Goal: Task Accomplishment & Management: Complete application form

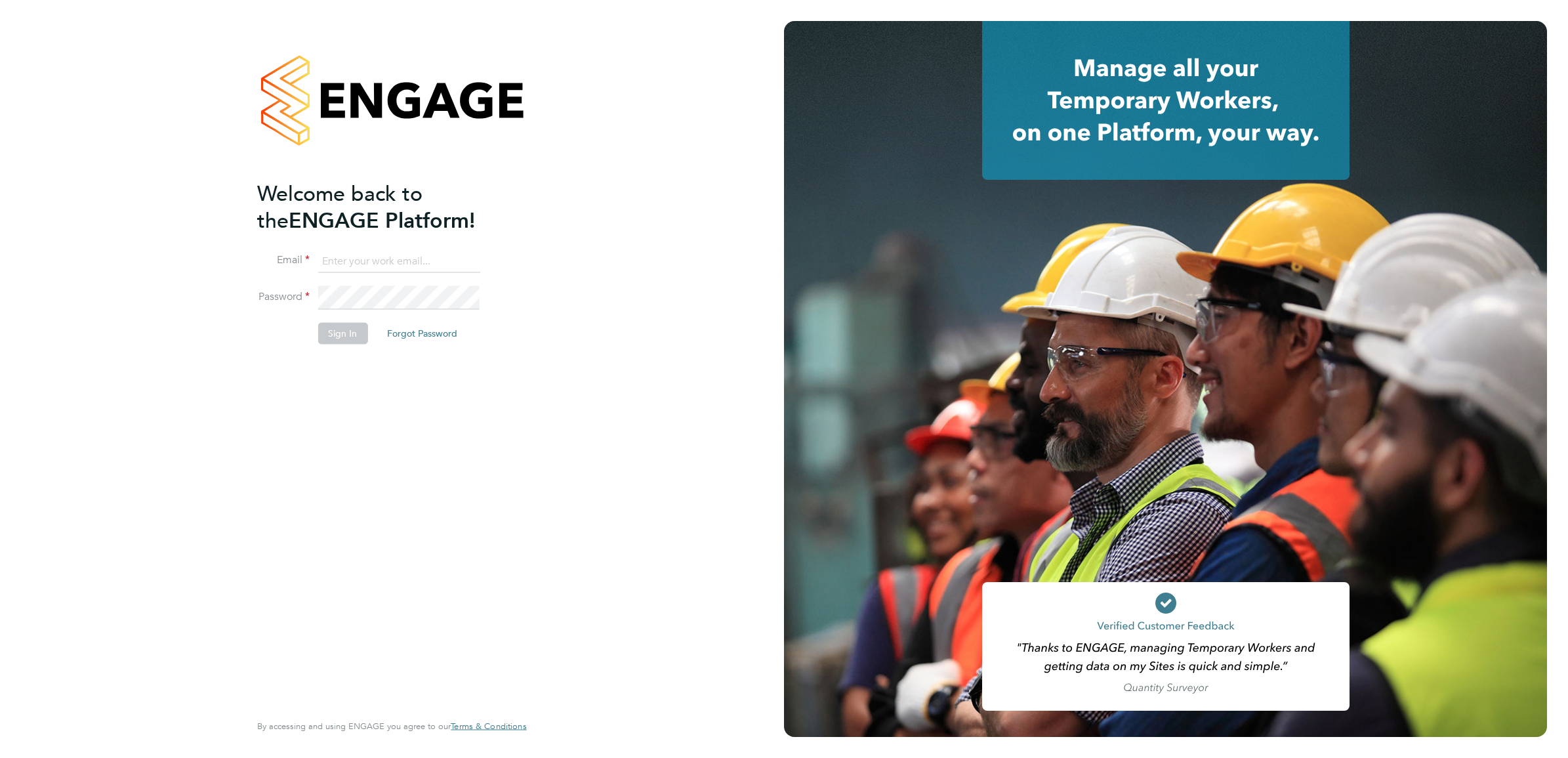
type input "jayesh.mistry@morgansindall.com"
click at [331, 335] on button "Sign In" at bounding box center [342, 334] width 50 height 21
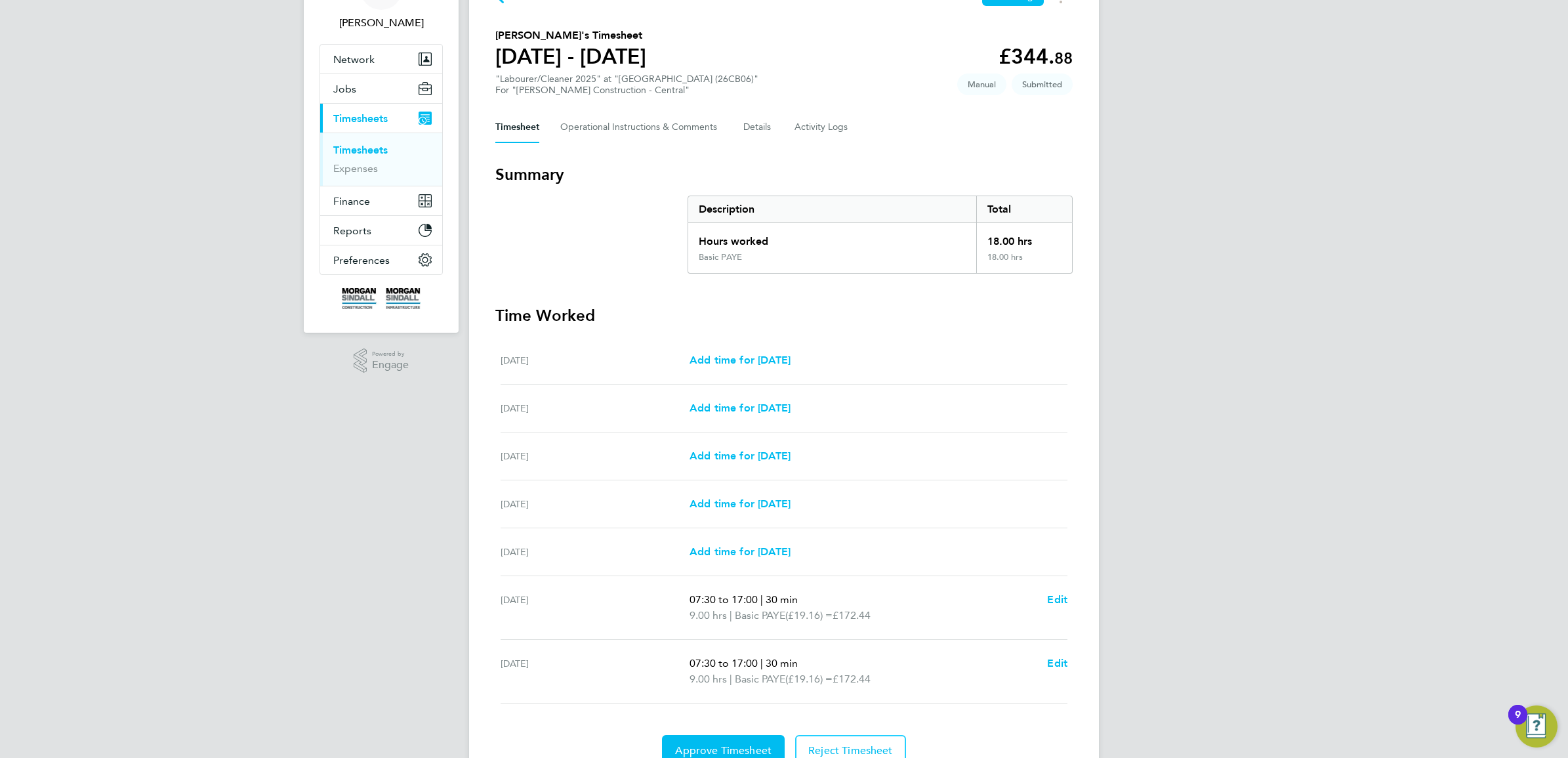
scroll to position [144, 0]
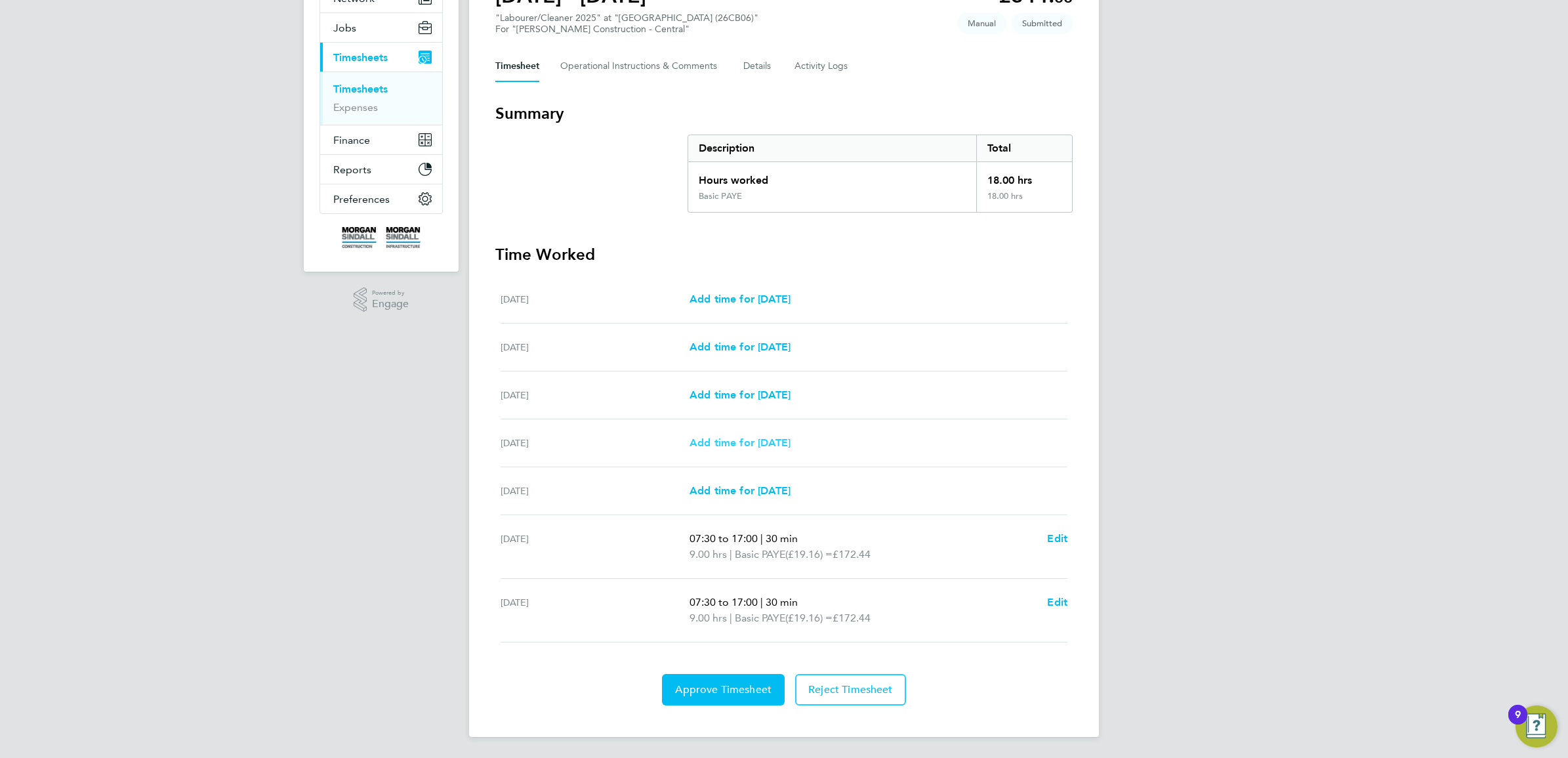
click at [745, 439] on span "Add time for [DATE]" at bounding box center [740, 442] width 101 height 13
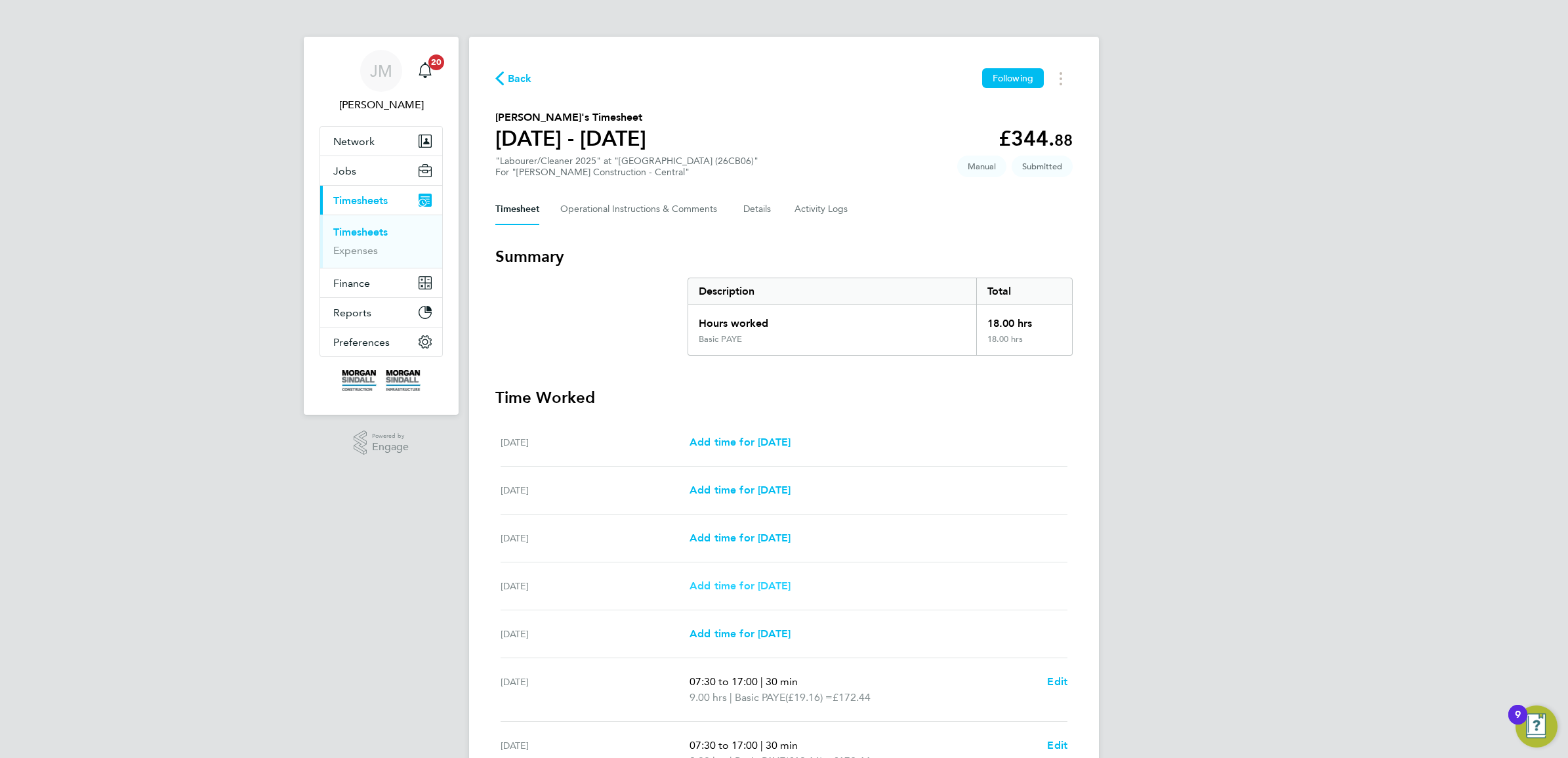
select select "30"
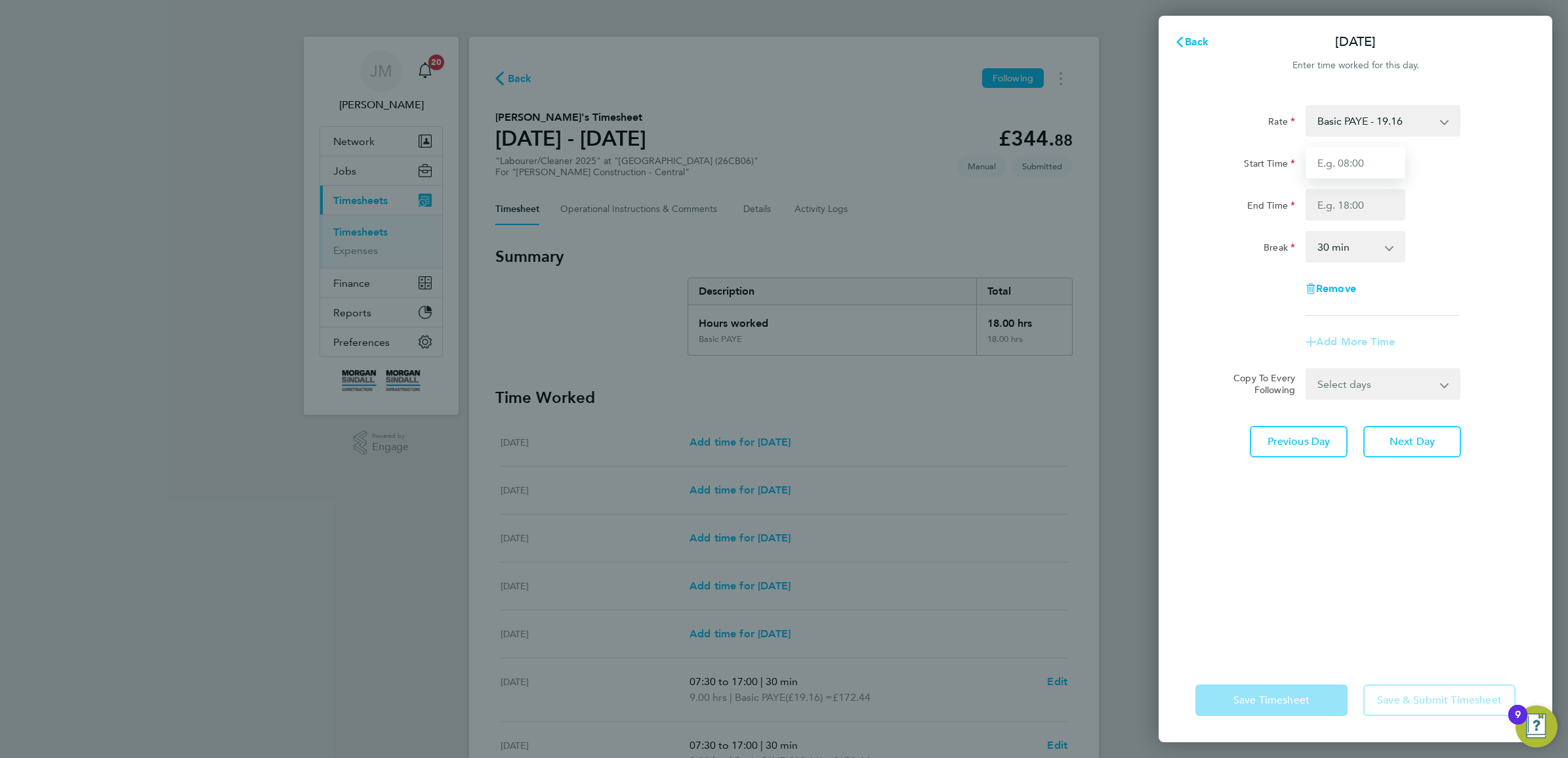
click at [1378, 165] on input "Start Time" at bounding box center [1356, 163] width 99 height 31
type input "08:00"
type input "17:00"
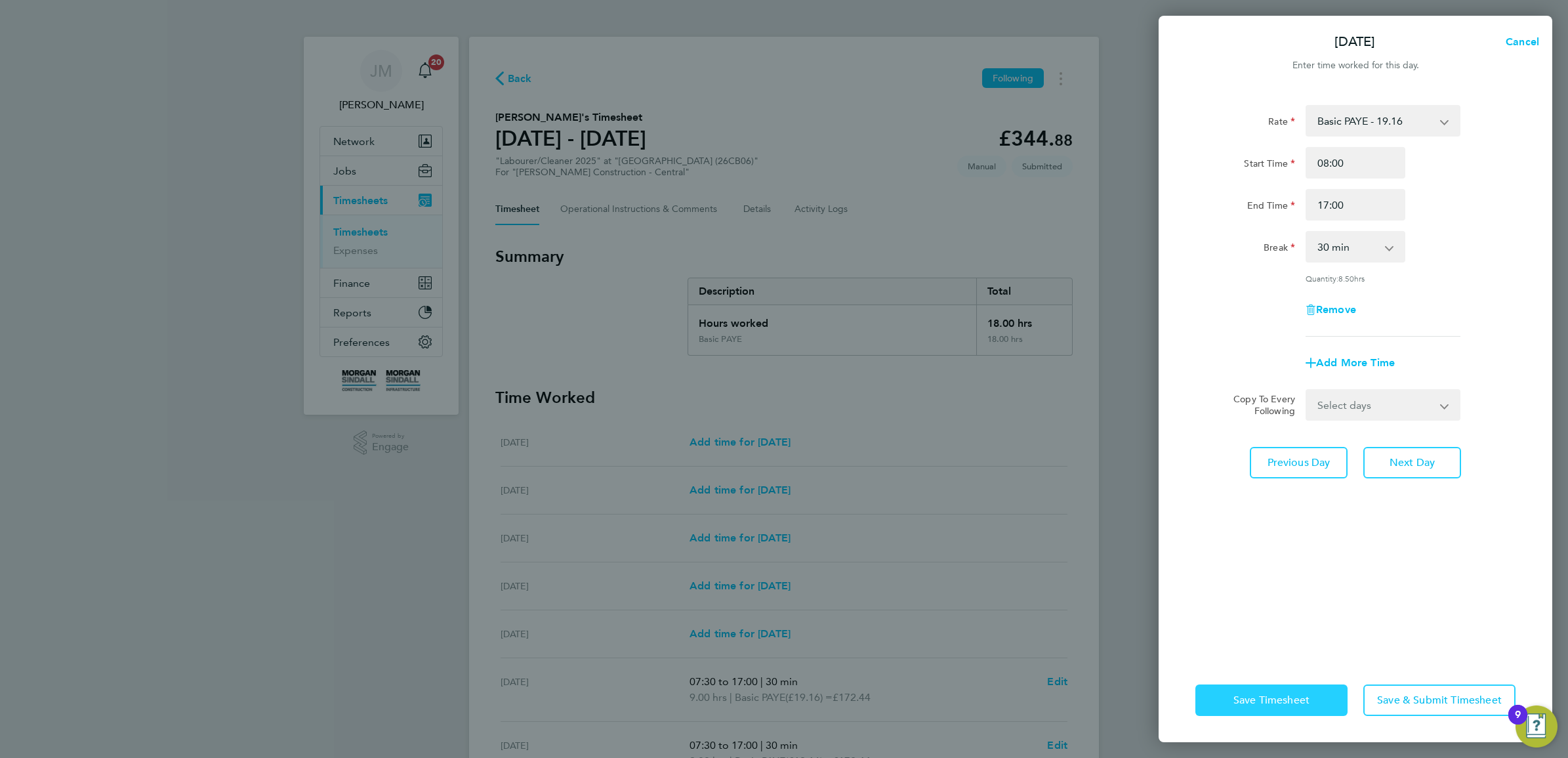
click at [1269, 700] on span "Save Timesheet" at bounding box center [1272, 700] width 76 height 13
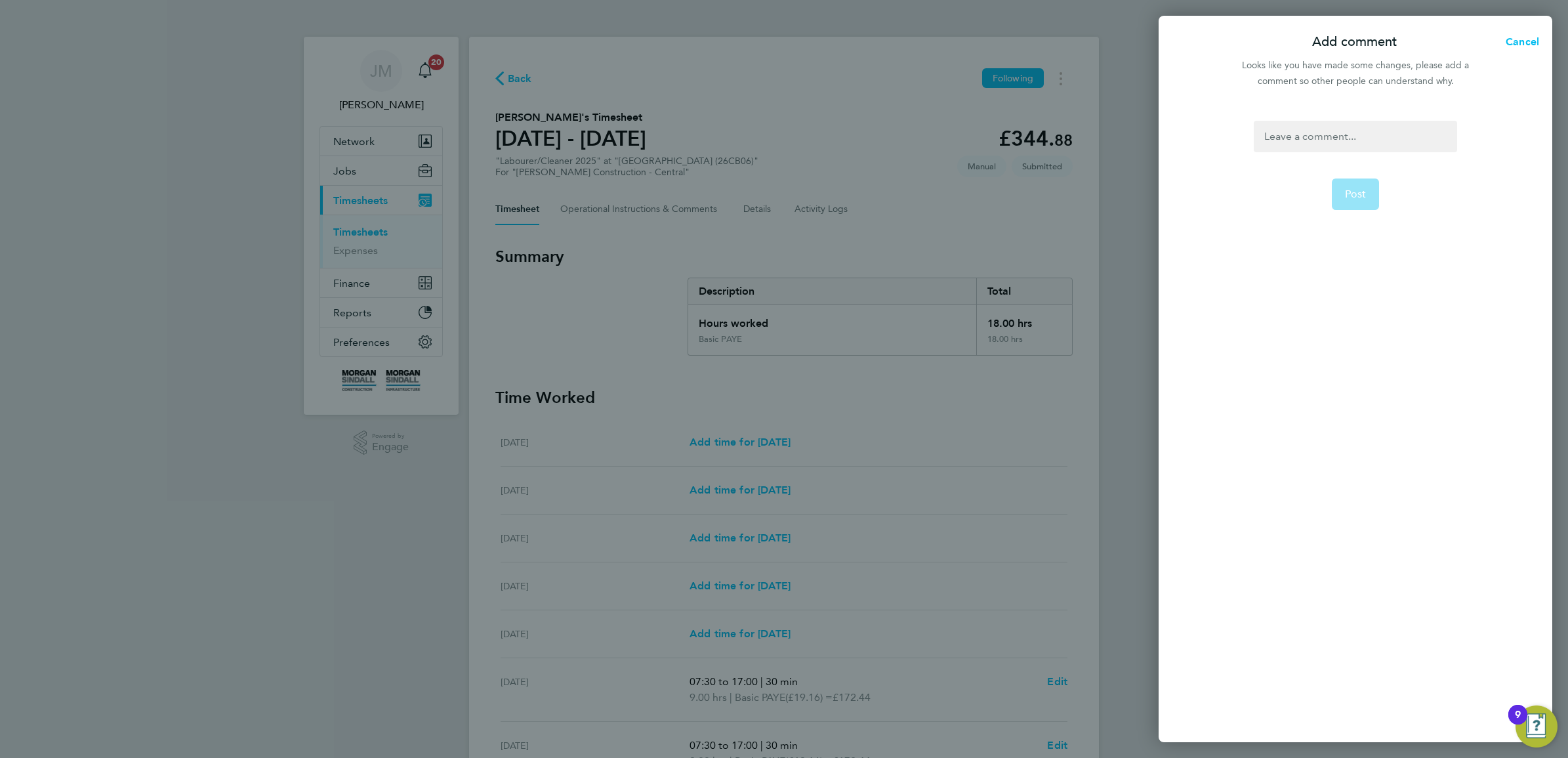
click at [1288, 135] on div at bounding box center [1356, 136] width 203 height 31
click at [1370, 191] on button "Post" at bounding box center [1356, 194] width 48 height 31
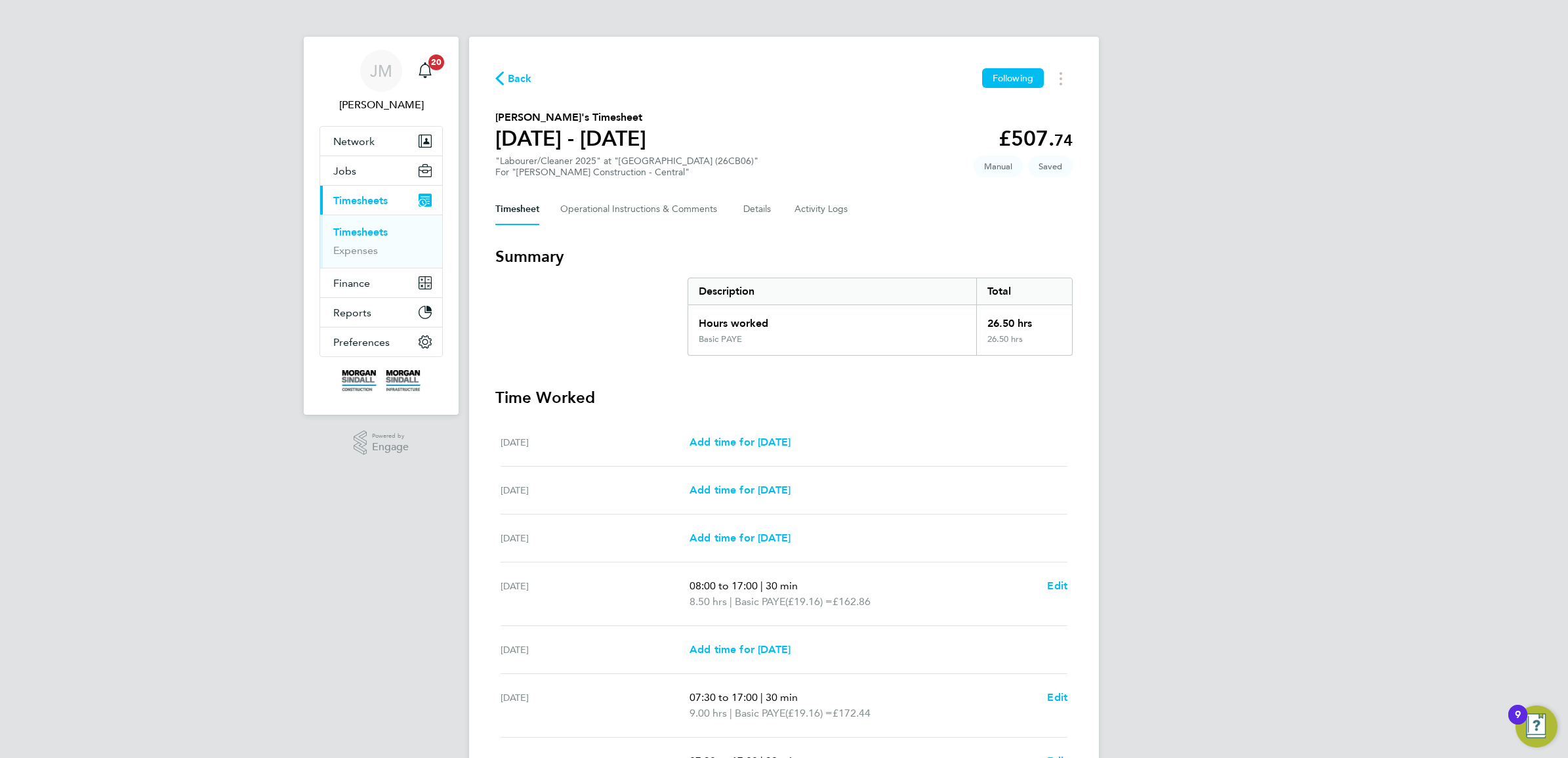
scroll to position [160, 0]
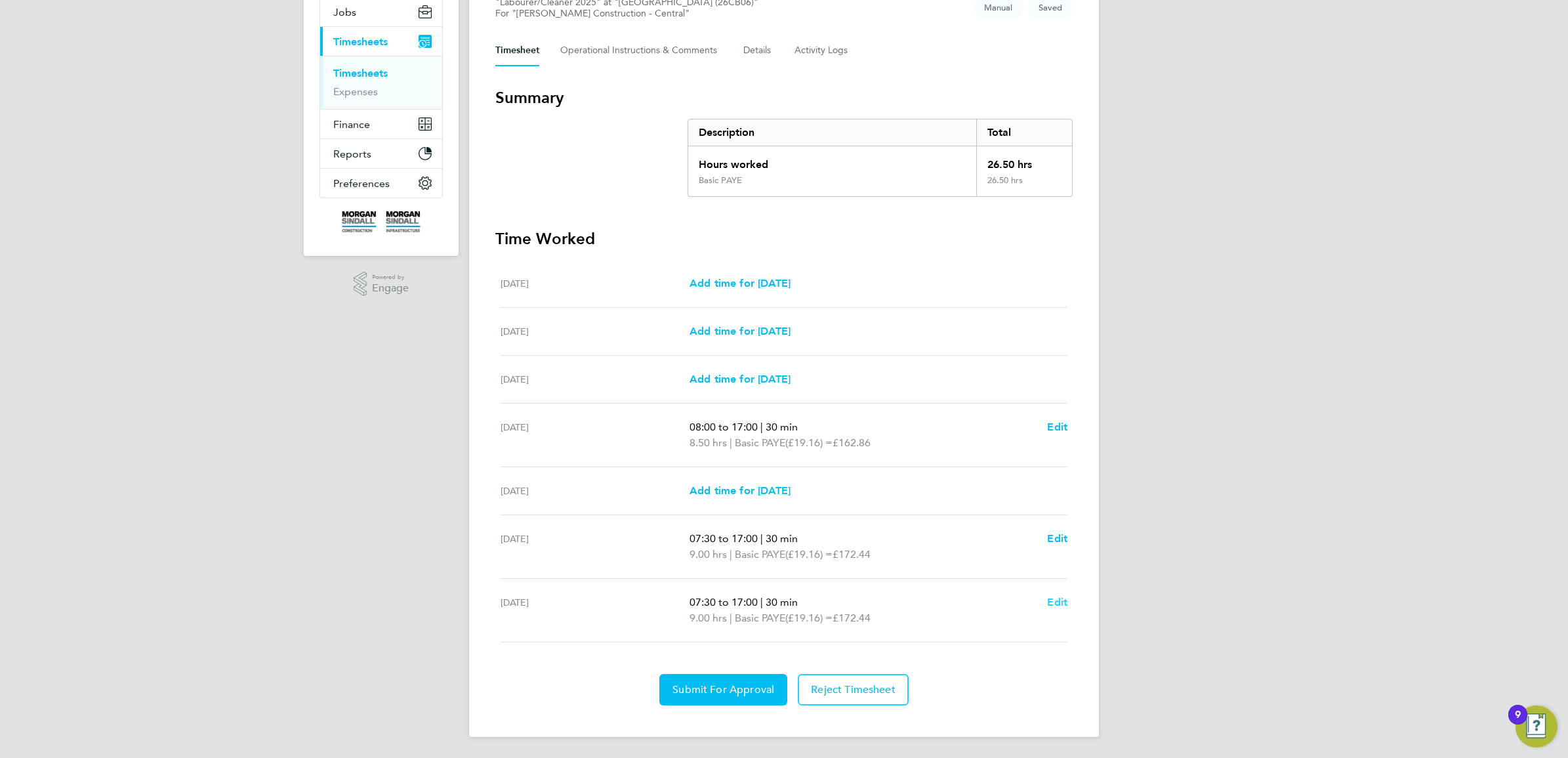
click at [1057, 606] on span "Edit" at bounding box center [1057, 602] width 20 height 13
select select "30"
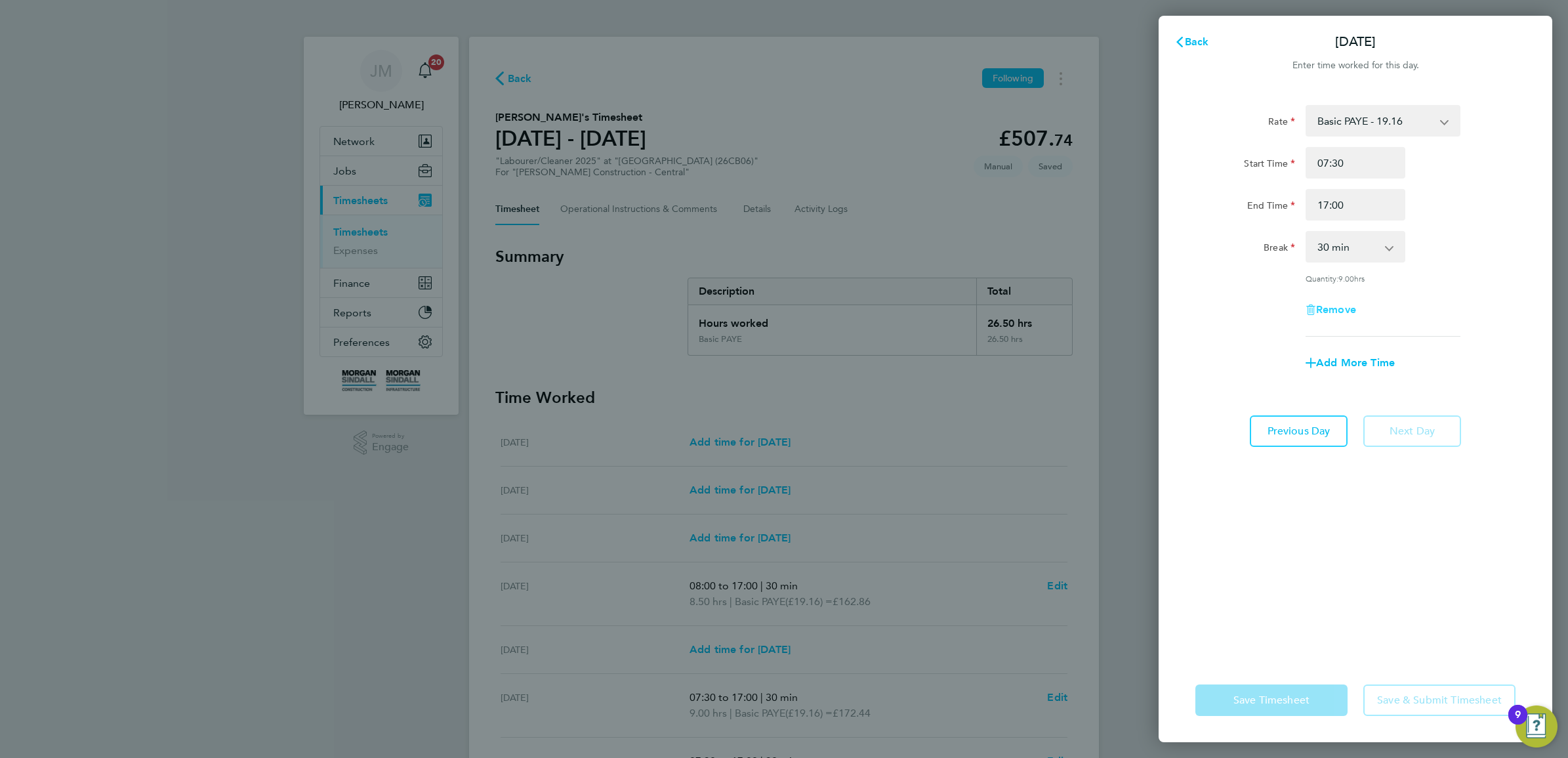
click at [1342, 307] on span "Remove" at bounding box center [1336, 309] width 40 height 13
select select "null"
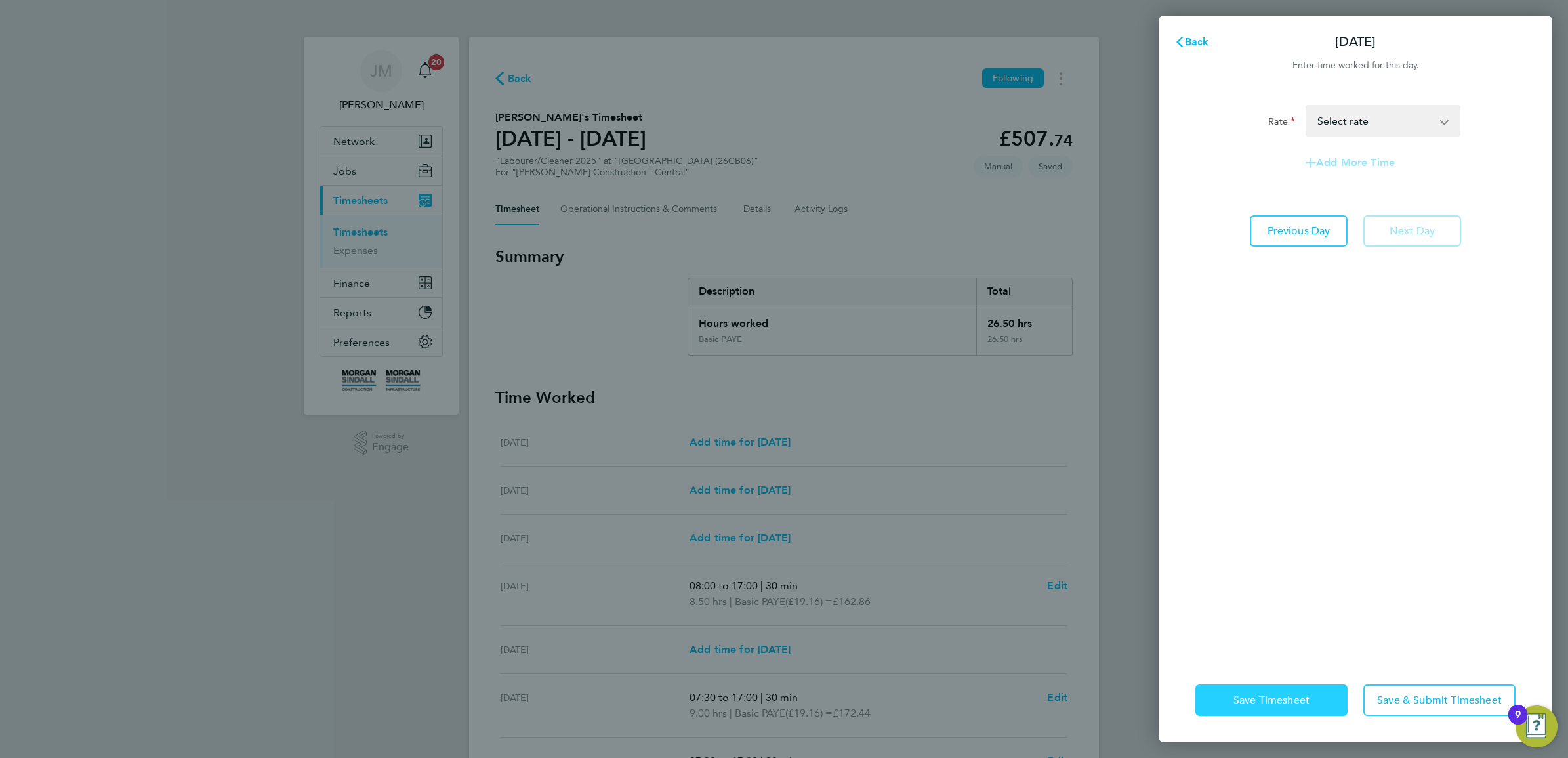
click at [1306, 702] on span "Save Timesheet" at bounding box center [1272, 700] width 76 height 13
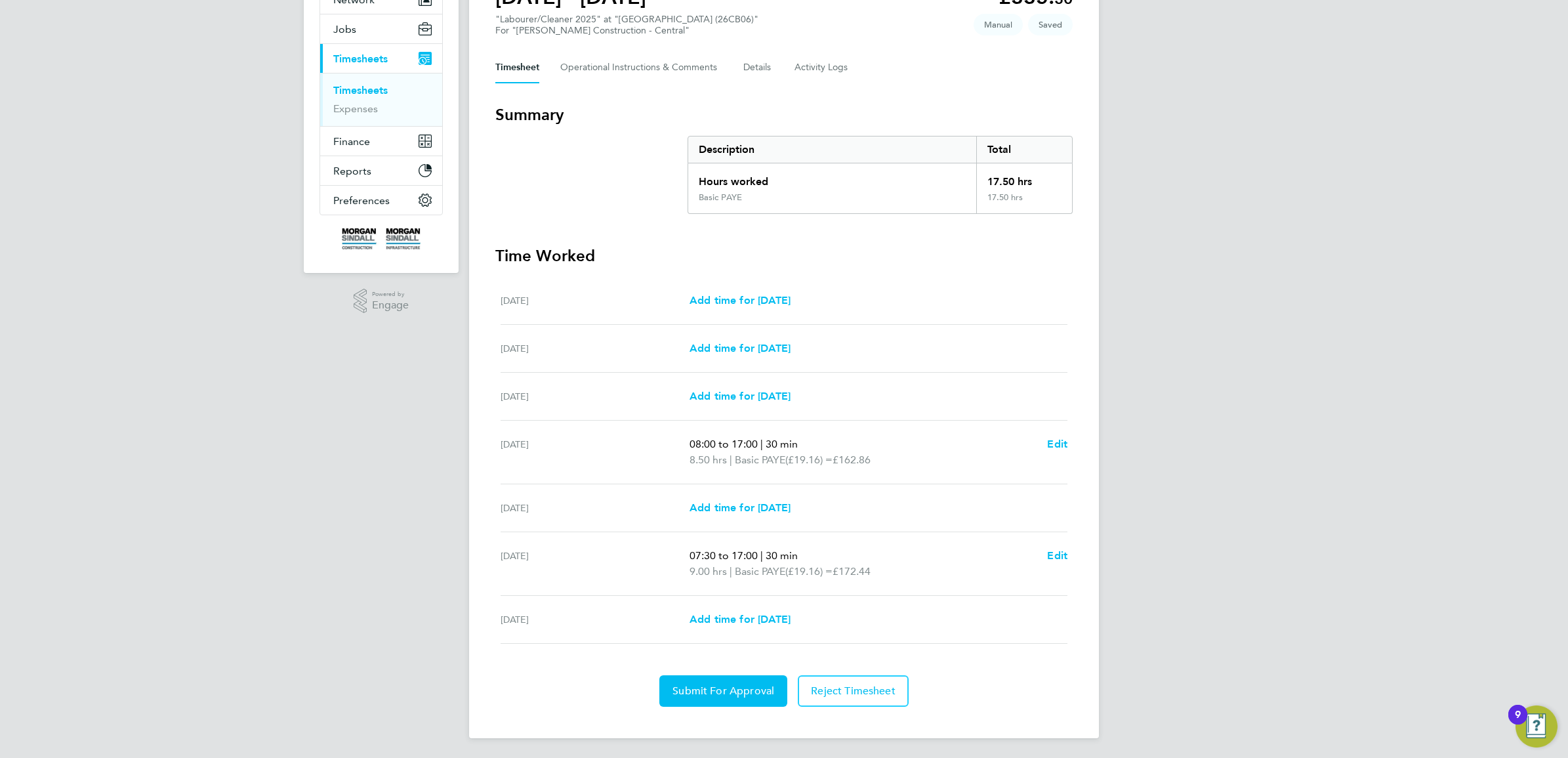
scroll to position [144, 0]
click at [740, 687] on span "Submit For Approval" at bounding box center [724, 689] width 101 height 13
click at [740, 687] on span "Approve Timesheet" at bounding box center [723, 689] width 96 height 13
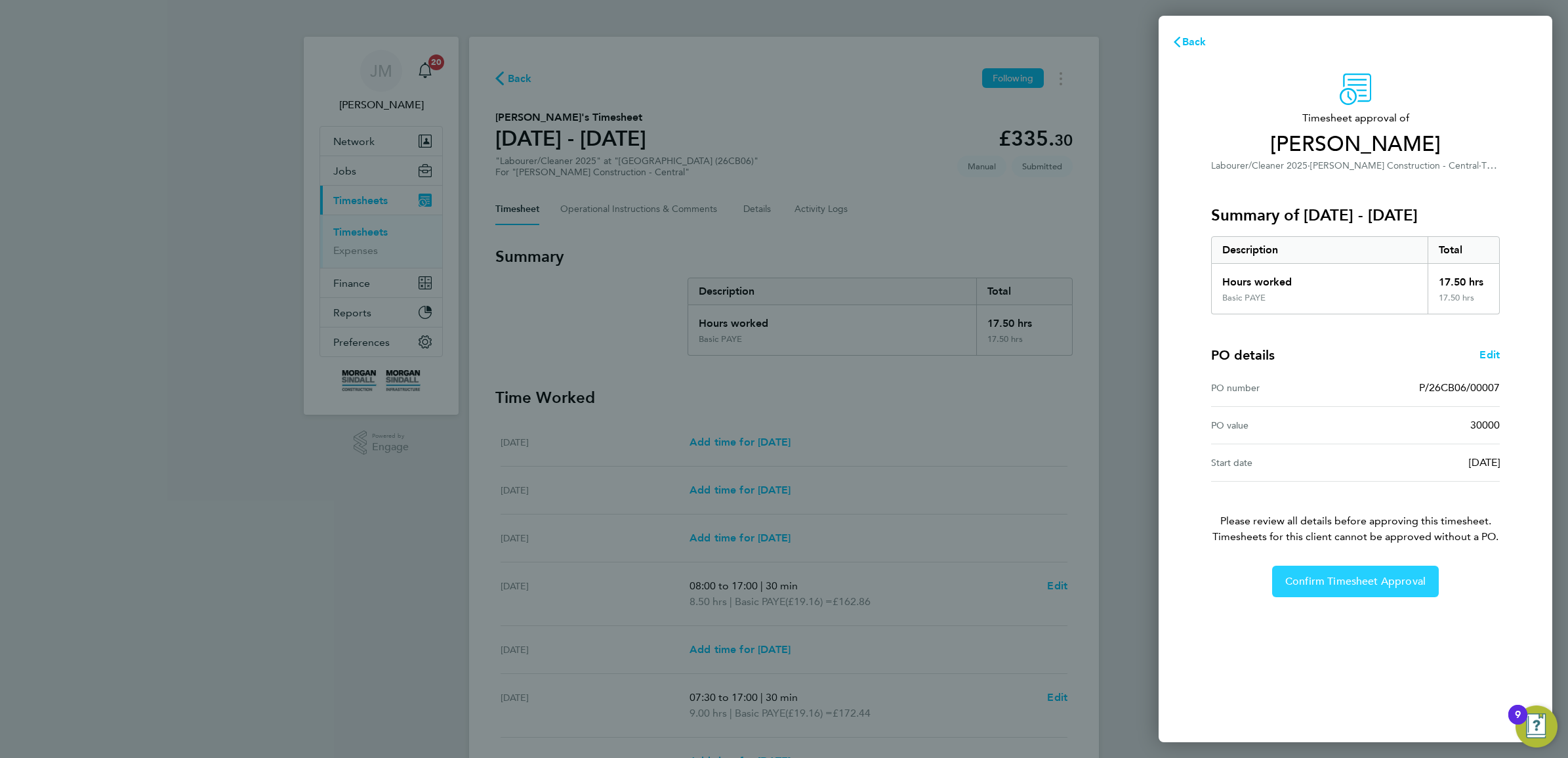
click at [1350, 579] on span "Confirm Timesheet Approval" at bounding box center [1356, 581] width 140 height 13
